Goal: Task Accomplishment & Management: Use online tool/utility

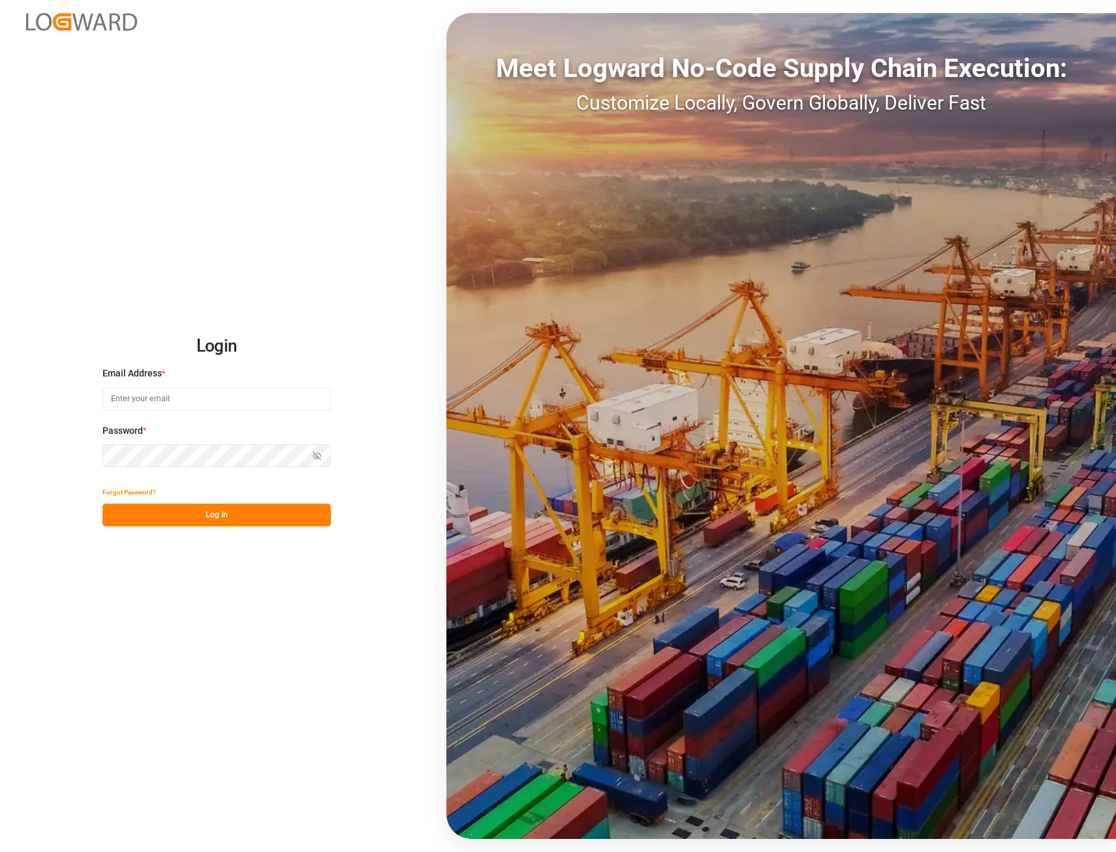
type input "[EMAIL_ADDRESS][PERSON_NAME][DOMAIN_NAME]"
click at [213, 514] on button "Log In" at bounding box center [216, 515] width 228 height 23
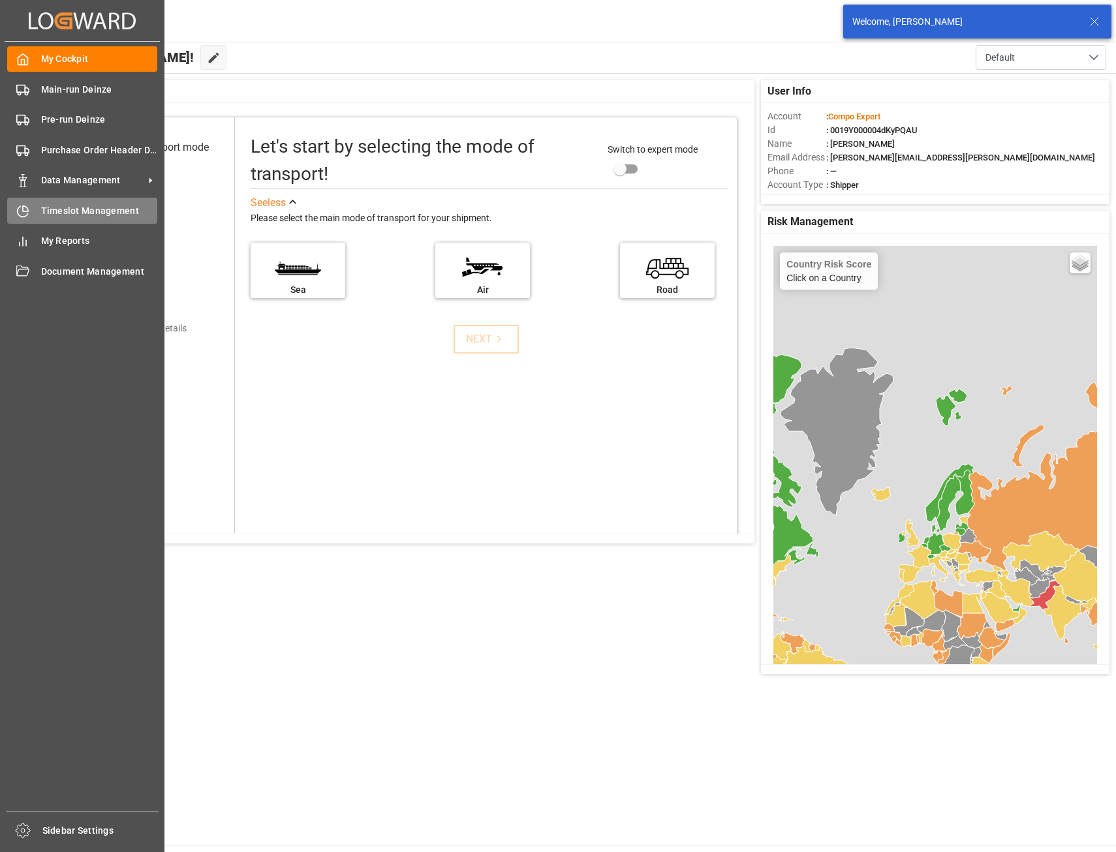
click at [86, 212] on span "Timeslot Management" at bounding box center [99, 211] width 117 height 14
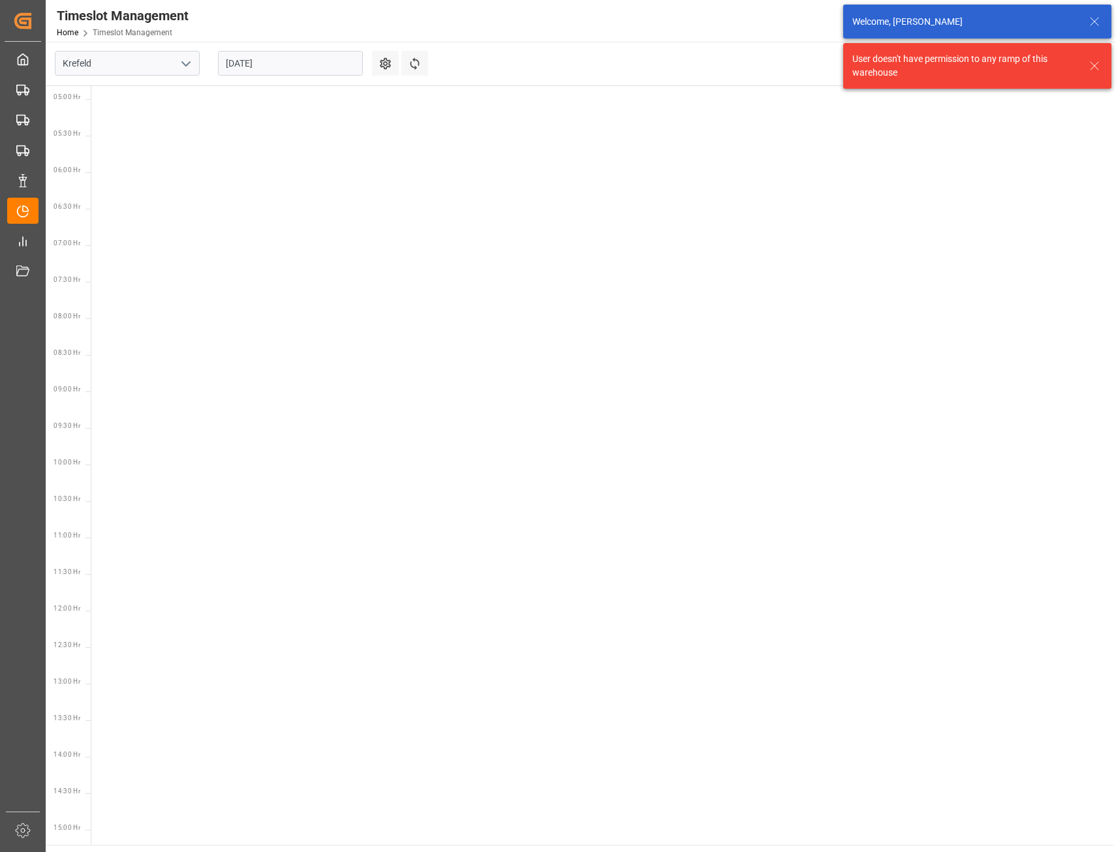
scroll to position [530, 0]
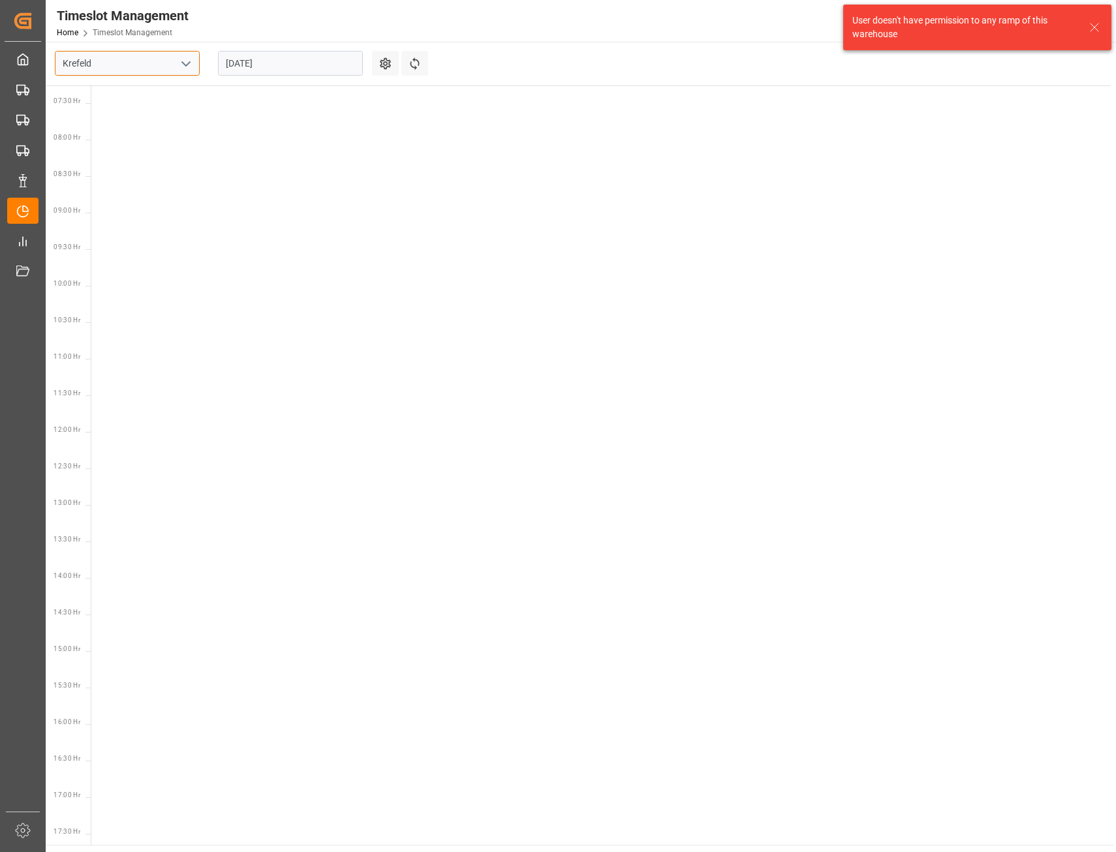
click at [119, 67] on input "Krefeld" at bounding box center [127, 63] width 145 height 25
click at [182, 61] on icon "open menu" at bounding box center [186, 64] width 16 height 16
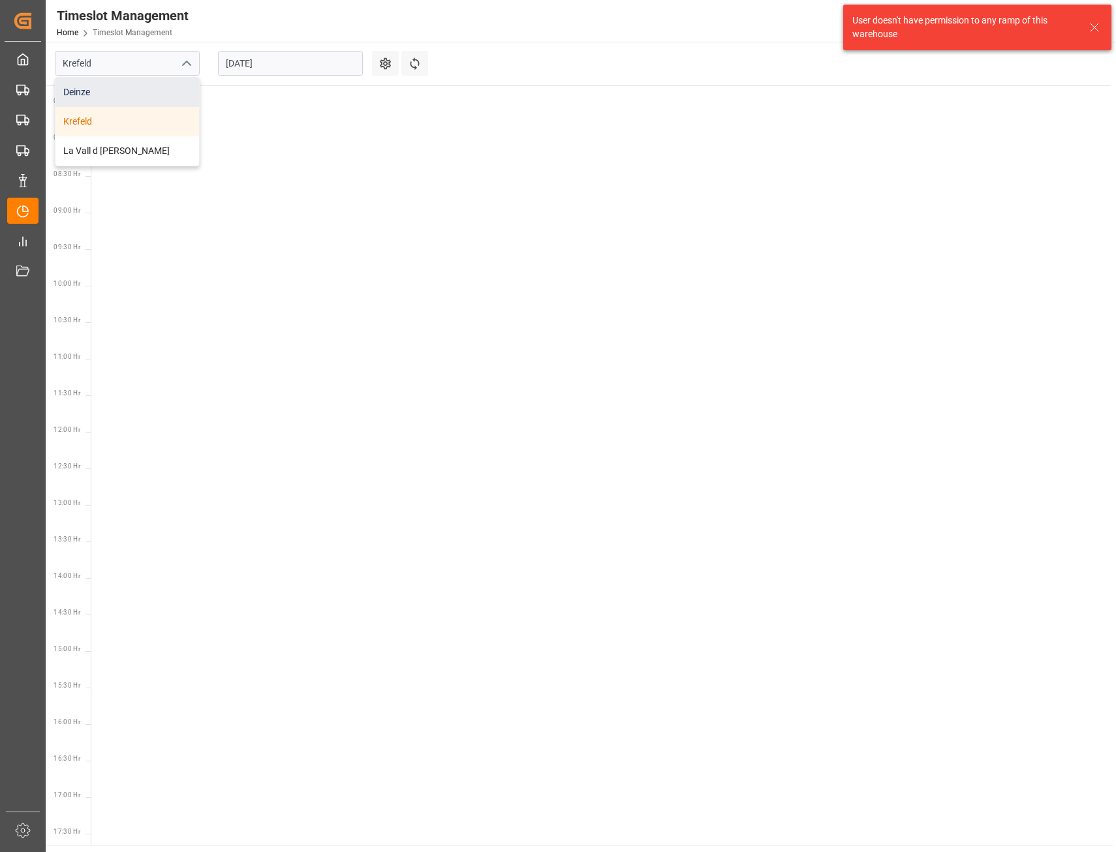
click at [129, 92] on div "Deinze" at bounding box center [127, 92] width 144 height 29
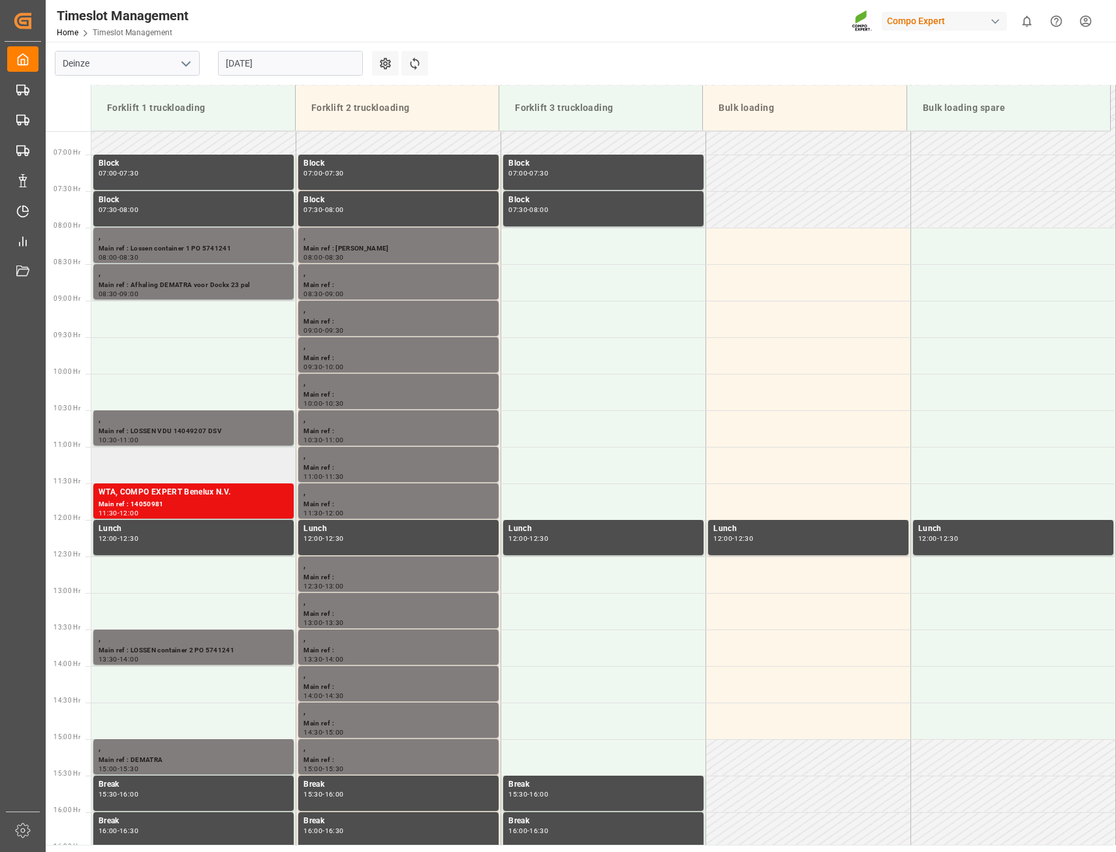
scroll to position [511, 0]
